Goal: Task Accomplishment & Management: Use online tool/utility

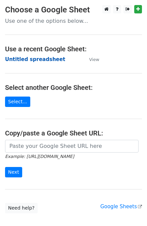
click at [31, 59] on strong "Untitled spreadsheet" at bounding box center [35, 59] width 60 height 6
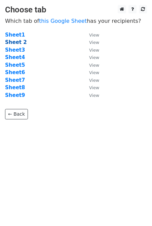
click at [14, 41] on strong "Sheet 2" at bounding box center [16, 42] width 22 height 6
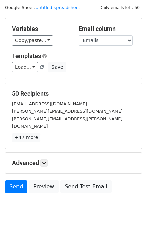
scroll to position [34, 0]
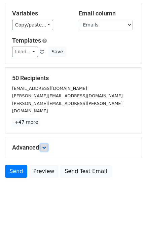
click at [45, 146] on icon at bounding box center [44, 148] width 4 height 4
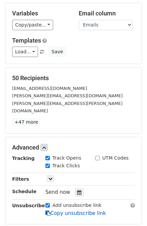
click at [64, 211] on link "Copy unsubscribe link" at bounding box center [75, 214] width 60 height 6
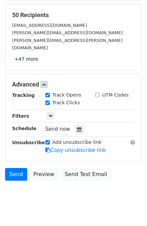
scroll to position [99, 0]
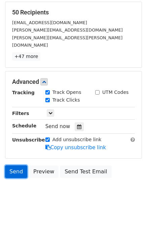
click at [11, 166] on link "Send" at bounding box center [16, 172] width 22 height 13
